Goal: Information Seeking & Learning: Learn about a topic

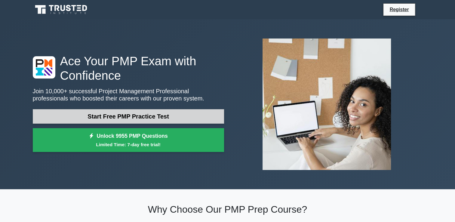
click at [168, 113] on link "Start Free PMP Practice Test" at bounding box center [128, 116] width 191 height 14
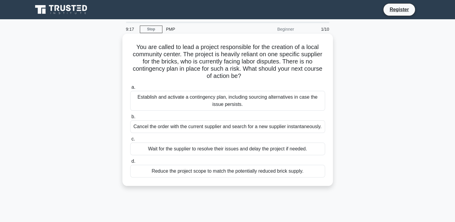
click at [186, 99] on div "Establish and activate a contingency plan, including sourcing alternatives in c…" at bounding box center [227, 101] width 195 height 20
click at [299, 100] on div "Establish and activate a contingency plan, including sourcing alternatives in c…" at bounding box center [227, 101] width 195 height 20
click at [130, 89] on input "a. Establish and activate a contingency plan, including sourcing alternatives i…" at bounding box center [130, 87] width 0 height 4
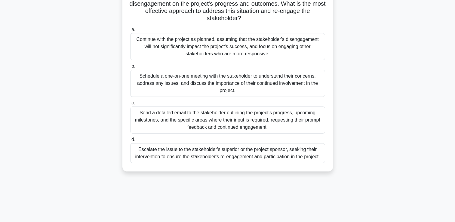
scroll to position [90, 0]
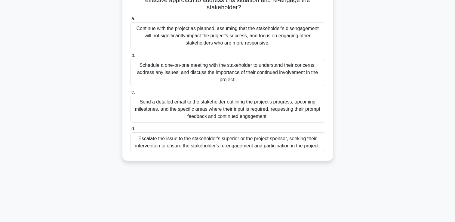
click at [184, 73] on div "Schedule a one-on-one meeting with the stakeholder to understand their concerns…" at bounding box center [227, 72] width 195 height 27
click at [130, 57] on input "b. Schedule a one-on-one meeting with the stakeholder to understand their conce…" at bounding box center [130, 56] width 0 height 4
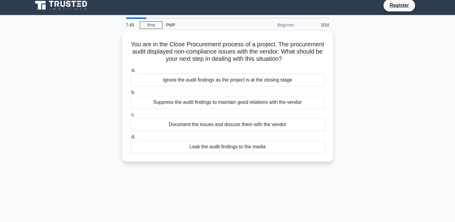
scroll to position [0, 0]
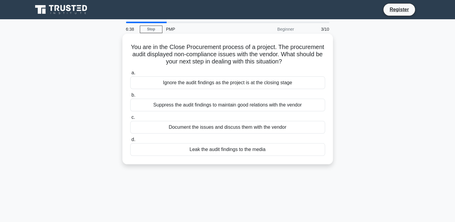
click at [234, 130] on div "Document the issues and discuss them with the vendor" at bounding box center [227, 127] width 195 height 13
click at [130, 119] on input "c. Document the issues and discuss them with the vendor" at bounding box center [130, 117] width 0 height 4
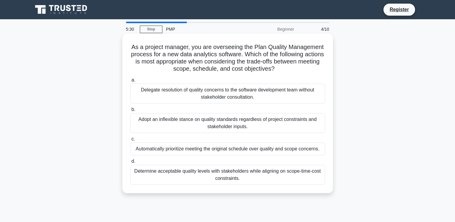
click at [241, 178] on div "Determine acceptable quality levels with stakeholders while aligning on scope-t…" at bounding box center [227, 175] width 195 height 20
click at [130, 163] on input "d. Determine acceptable quality levels with stakeholders while aligning on scop…" at bounding box center [130, 161] width 0 height 4
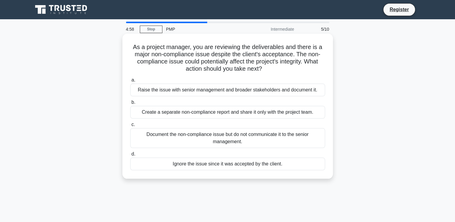
click at [230, 91] on div "Raise the issue with senior management and broader stakeholders and document it." at bounding box center [227, 90] width 195 height 13
click at [130, 82] on input "a. Raise the issue with senior management and broader stakeholders and document…" at bounding box center [130, 80] width 0 height 4
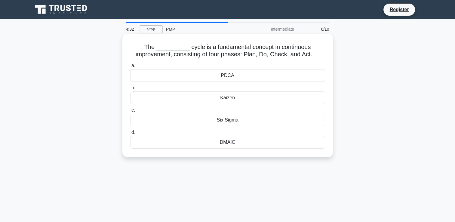
click at [230, 78] on div "PDCA" at bounding box center [227, 75] width 195 height 13
click at [130, 68] on input "a. PDCA" at bounding box center [130, 66] width 0 height 4
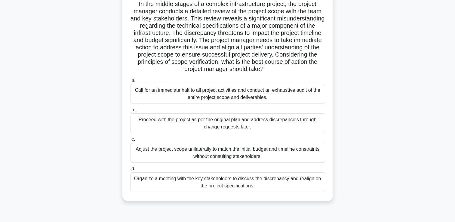
scroll to position [60, 0]
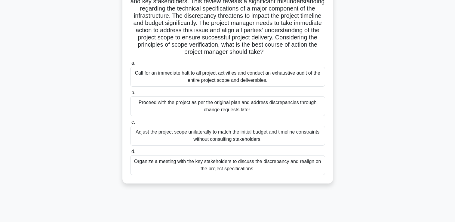
click at [202, 109] on div "Proceed with the project as per the original plan and address discrepancies thr…" at bounding box center [227, 106] width 195 height 20
click at [130, 95] on input "b. Proceed with the project as per the original plan and address discrepancies …" at bounding box center [130, 93] width 0 height 4
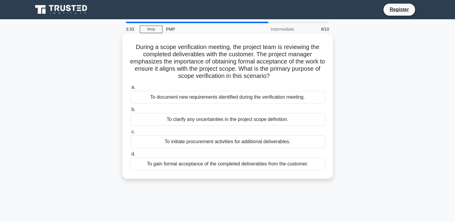
scroll to position [0, 0]
click at [210, 102] on div "To document new requirements identified during the verification meeting." at bounding box center [227, 97] width 195 height 13
click at [130, 89] on input "a. To document new requirements identified during the verification meeting." at bounding box center [130, 87] width 0 height 4
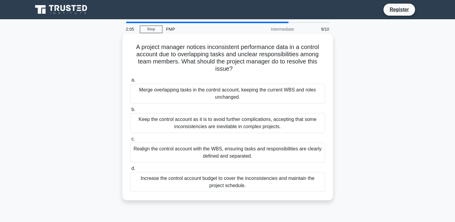
click at [175, 155] on div "Realign the control account with the WBS, ensuring tasks and responsibilities a…" at bounding box center [227, 152] width 195 height 20
click at [130, 141] on input "c. Realign the control account with the WBS, ensuring tasks and responsibilitie…" at bounding box center [130, 139] width 0 height 4
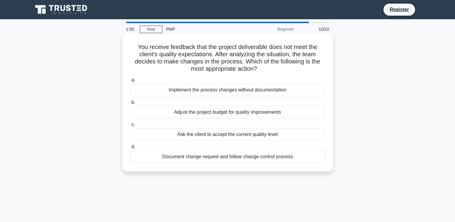
click at [220, 160] on div "Document change request and follow change control process" at bounding box center [227, 156] width 195 height 13
click at [130, 149] on input "d. Document change request and follow change control process" at bounding box center [130, 147] width 0 height 4
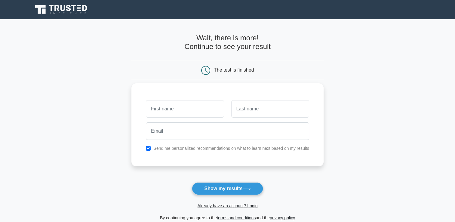
click at [169, 106] on input "text" at bounding box center [185, 108] width 78 height 17
click at [172, 109] on input "text" at bounding box center [185, 108] width 78 height 17
type input "srp"
click at [278, 107] on input "text" at bounding box center [270, 108] width 78 height 17
type input "srp"
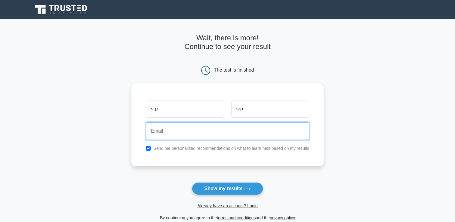
click at [247, 131] on input "email" at bounding box center [227, 130] width 163 height 17
type input "[EMAIL_ADDRESS][DOMAIN_NAME]"
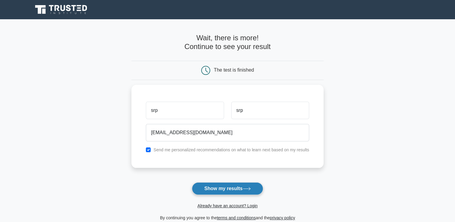
click at [234, 187] on button "Show my results" at bounding box center [227, 188] width 71 height 13
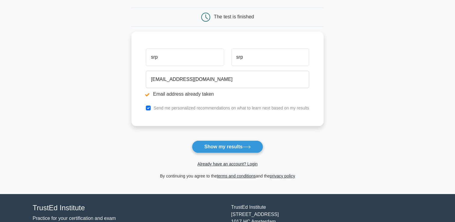
scroll to position [90, 0]
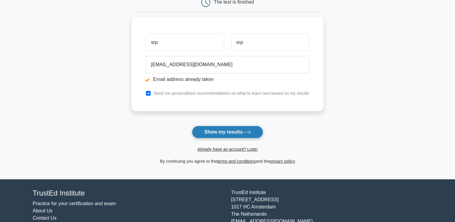
click at [224, 132] on button "Show my results" at bounding box center [227, 132] width 71 height 13
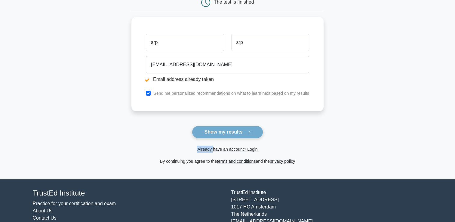
click at [224, 132] on form "Wait, there is more! Continue to see your result The test is finished srp srp" at bounding box center [227, 65] width 192 height 199
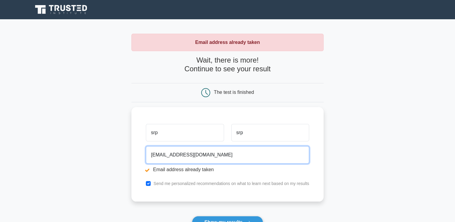
drag, startPoint x: 0, startPoint y: 0, endPoint x: 121, endPoint y: 157, distance: 198.1
click at [121, 157] on main "Email address already taken Wait, there is more! Continue to see your result Th…" at bounding box center [227, 144] width 455 height 250
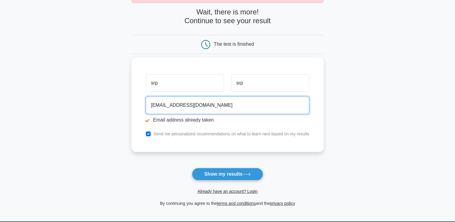
scroll to position [60, 0]
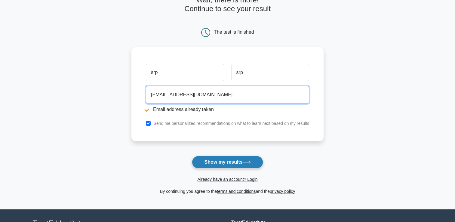
type input "planningengineer784@gmail.com"
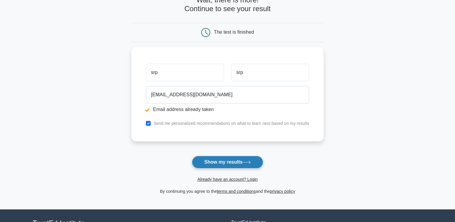
click at [248, 166] on button "Show my results" at bounding box center [227, 162] width 71 height 13
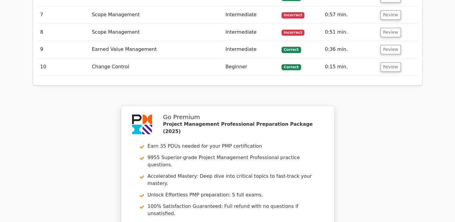
scroll to position [932, 0]
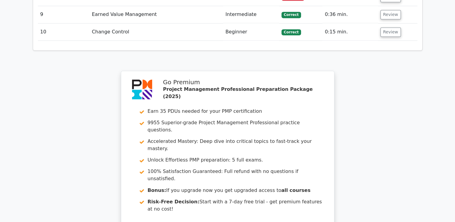
scroll to position [1023, 0]
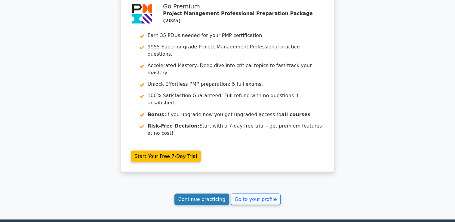
click at [211, 193] on link "Continue practicing" at bounding box center [201, 198] width 55 height 11
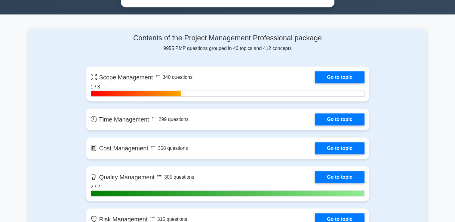
scroll to position [391, 0]
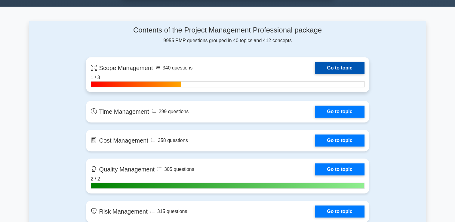
click at [339, 68] on link "Go to topic" at bounding box center [339, 68] width 49 height 12
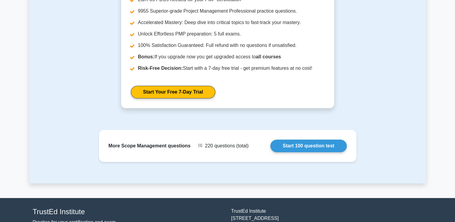
scroll to position [631, 0]
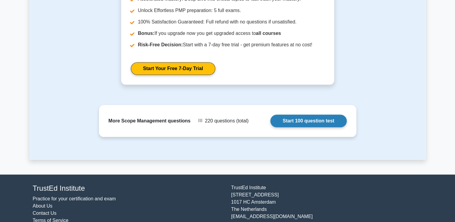
click at [319, 115] on link "Start 100 question test" at bounding box center [308, 121] width 76 height 13
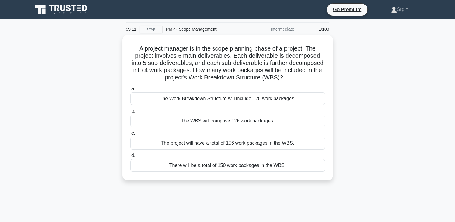
click at [413, 127] on div "A project manager is in the scope planning phase of a project. The project invo…" at bounding box center [227, 111] width 397 height 152
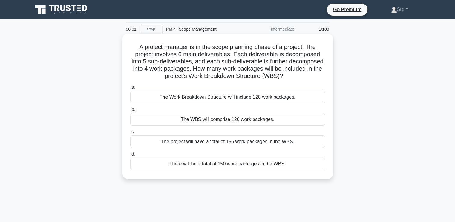
click at [244, 97] on div "The Work Breakdown Structure will include 120 work packages." at bounding box center [227, 97] width 195 height 13
click at [130, 89] on input "a. The Work Breakdown Structure will include 120 work packages." at bounding box center [130, 87] width 0 height 4
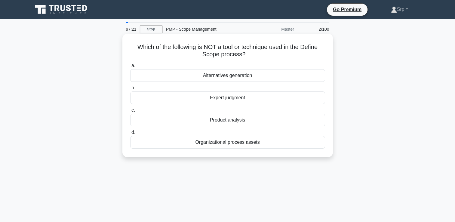
click at [227, 145] on div "Organizational process assets" at bounding box center [227, 142] width 195 height 13
click at [130, 134] on input "d. Organizational process assets" at bounding box center [130, 132] width 0 height 4
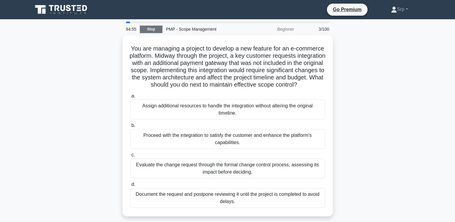
click at [155, 31] on link "Stop" at bounding box center [151, 30] width 23 height 8
